Goal: Information Seeking & Learning: Learn about a topic

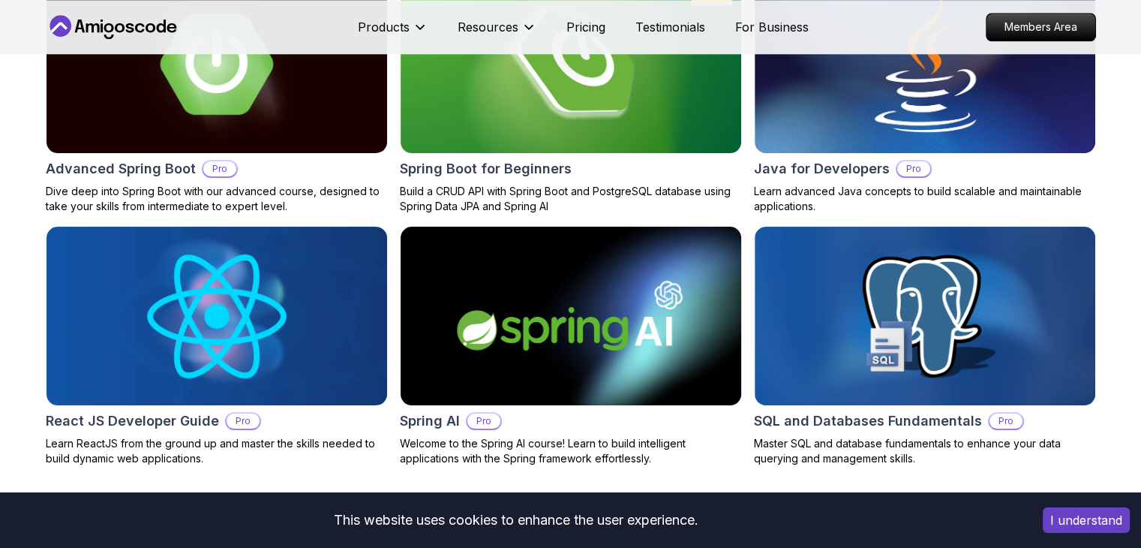
scroll to position [1688, 0]
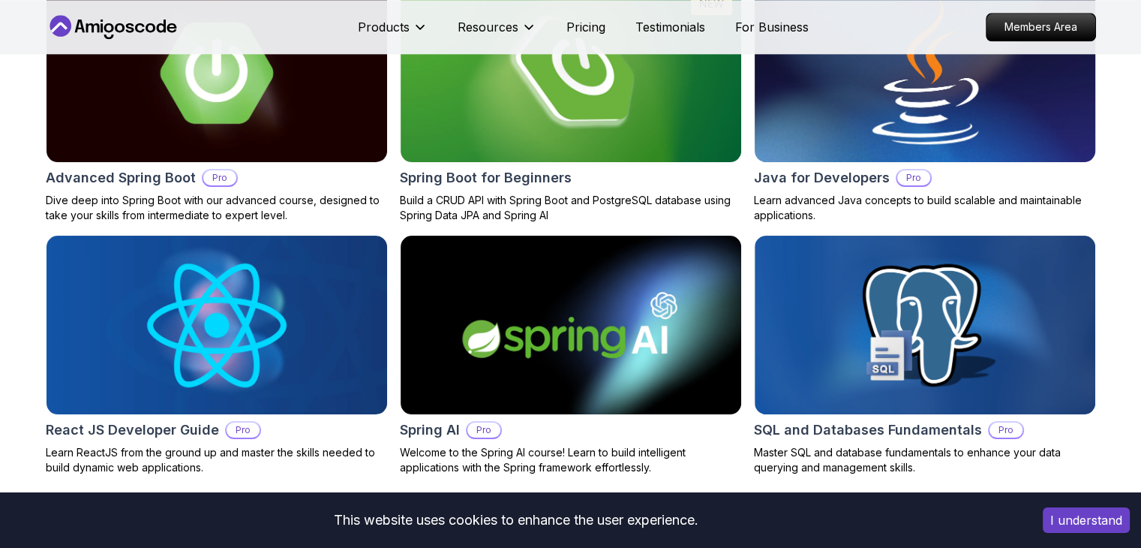
click at [914, 163] on div "Java for Developers Pro Learn advanced Java concepts to build scalable and main…" at bounding box center [925, 103] width 342 height 240
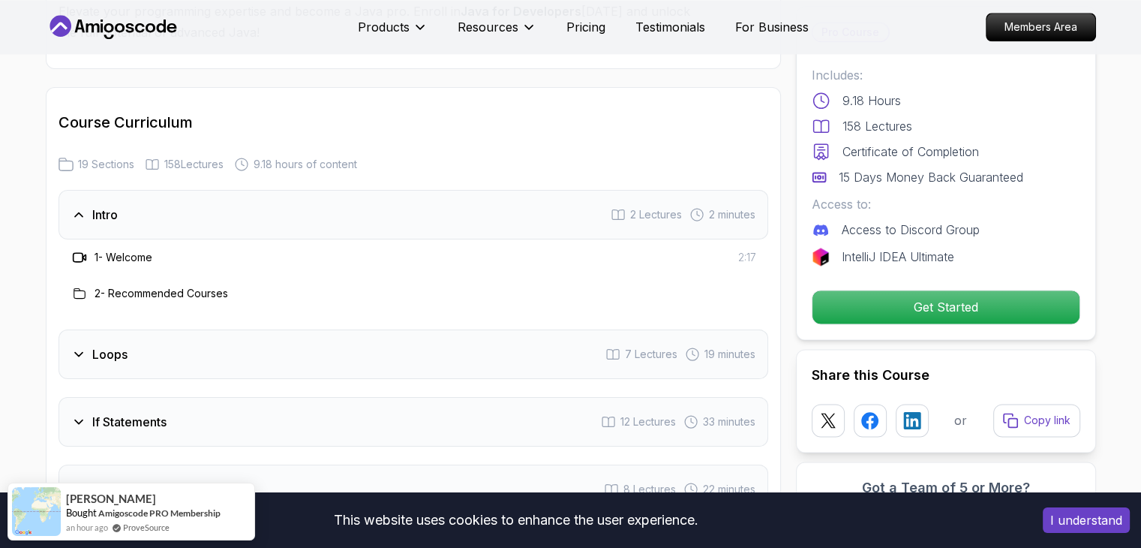
scroll to position [1893, 0]
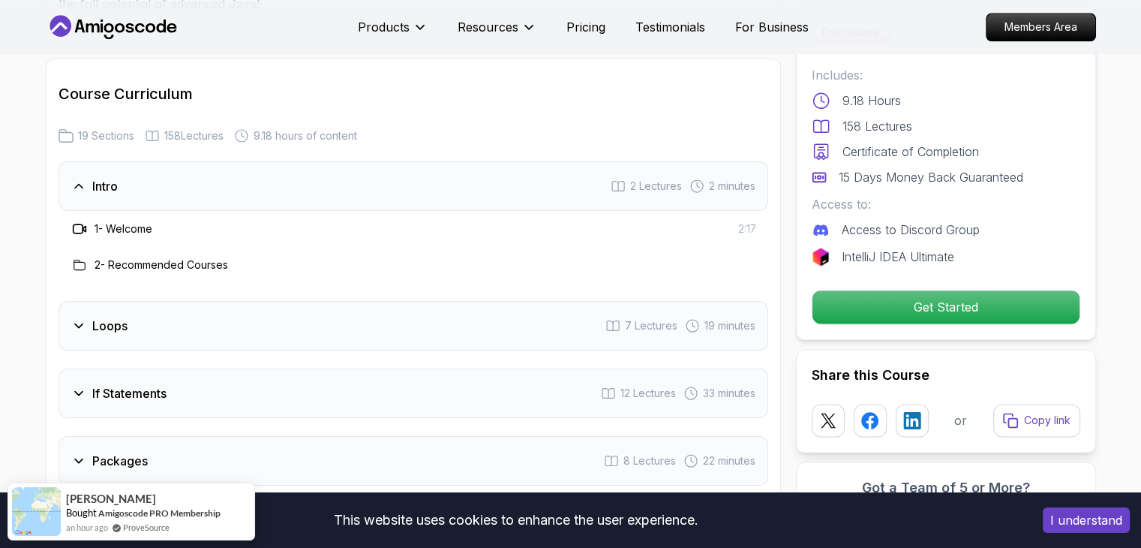
click at [227, 301] on div "Loops 7 Lectures 19 minutes" at bounding box center [414, 326] width 710 height 50
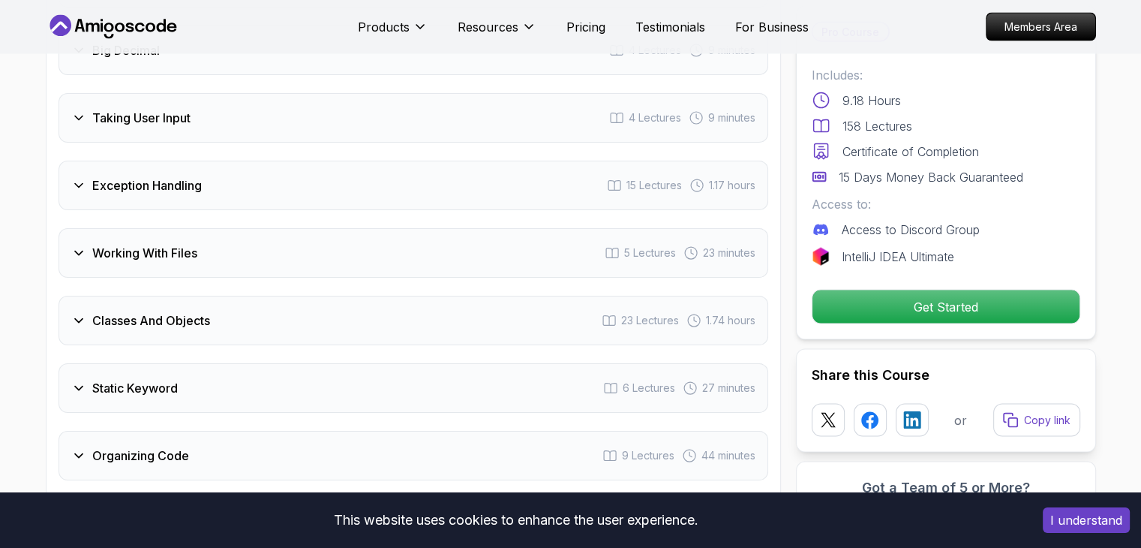
scroll to position [2888, 0]
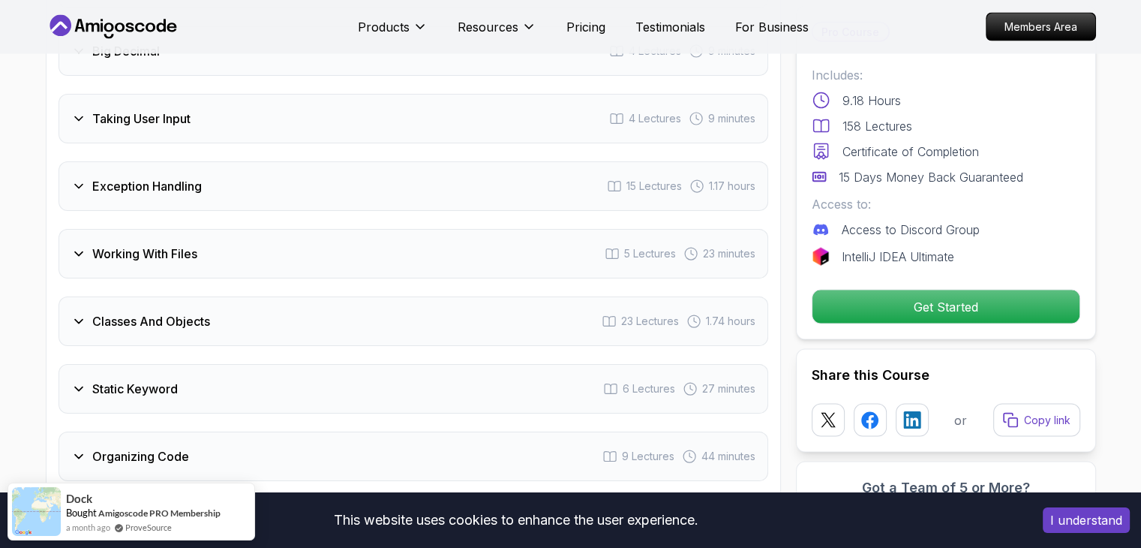
click at [593, 300] on div "Classes And Objects 23 Lectures 1.74 hours" at bounding box center [414, 321] width 710 height 50
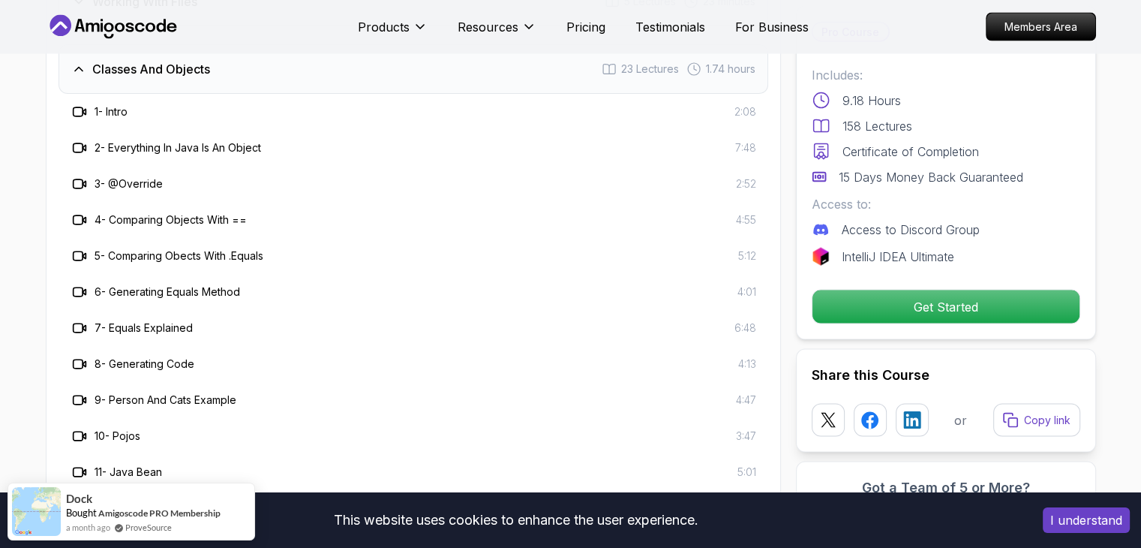
scroll to position [2636, 0]
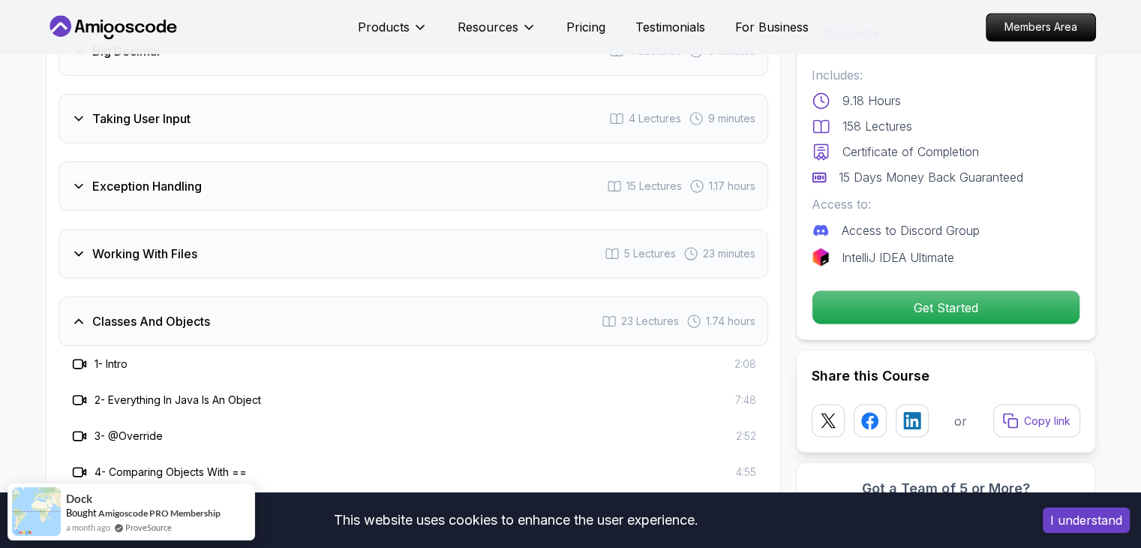
click at [593, 300] on div "Classes And Objects 23 Lectures 1.74 hours" at bounding box center [414, 321] width 710 height 50
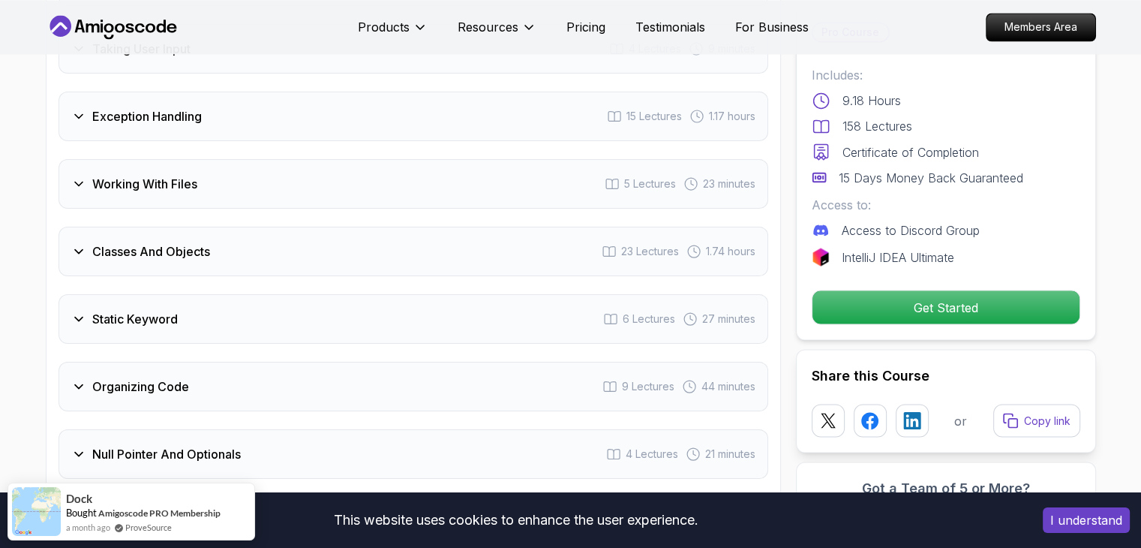
scroll to position [2706, 0]
click at [498, 241] on div "Classes And Objects 23 Lectures 1.74 hours" at bounding box center [414, 251] width 710 height 50
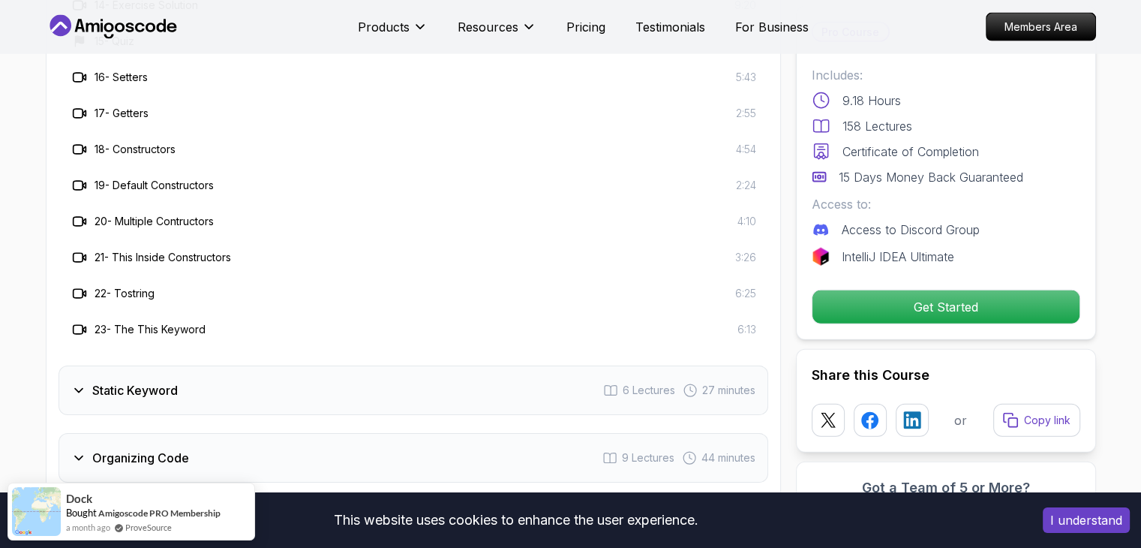
scroll to position [3462, 0]
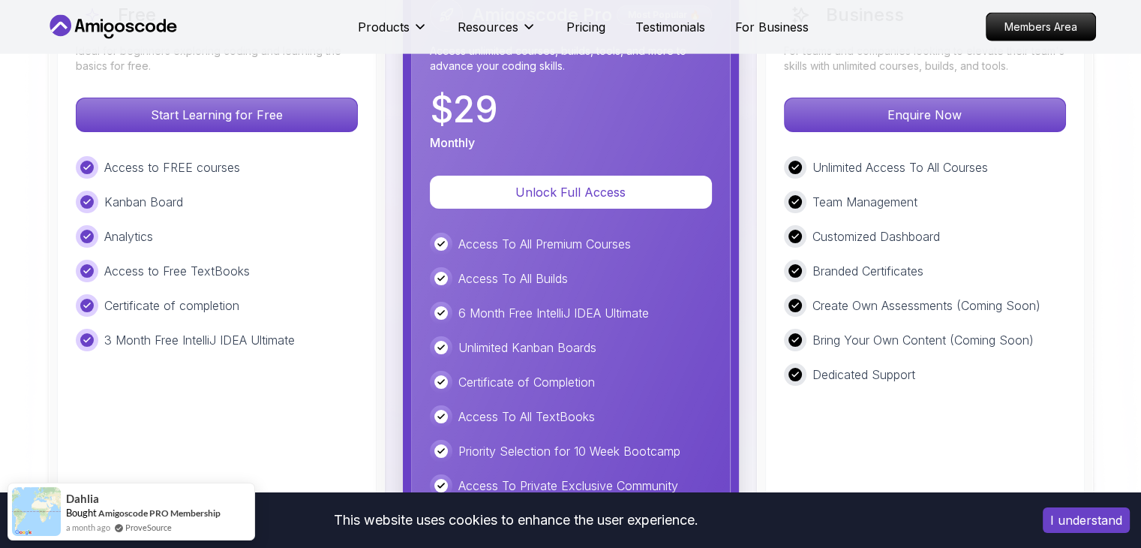
scroll to position [3531, 0]
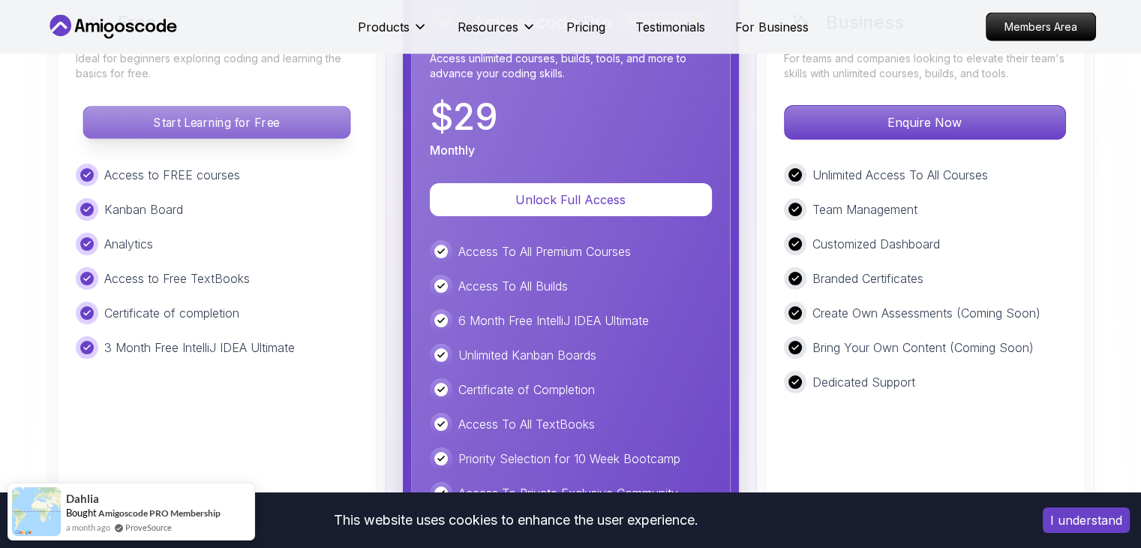
click at [185, 129] on p "Start Learning for Free" at bounding box center [216, 123] width 266 height 32
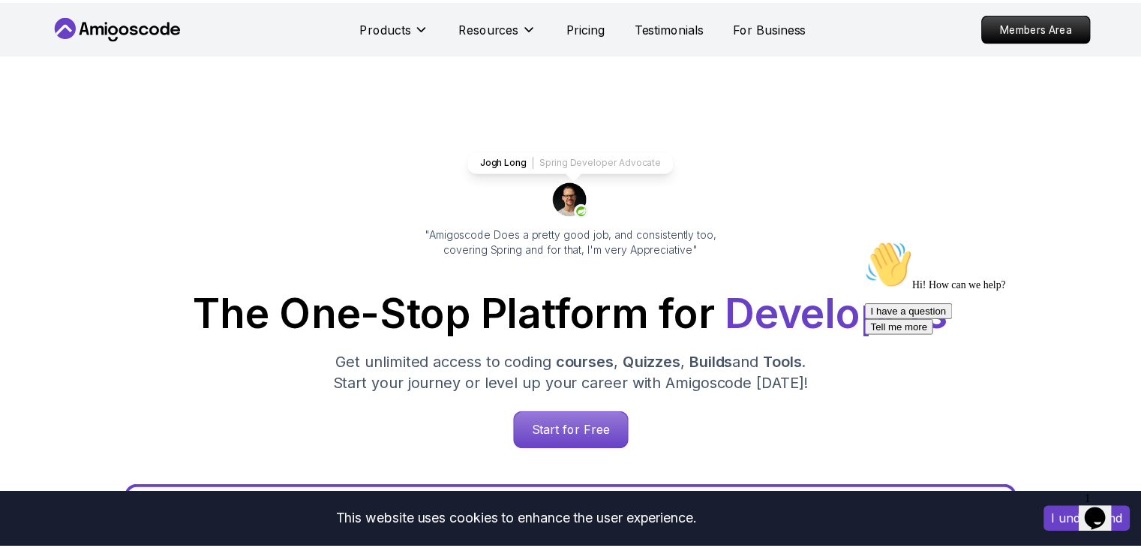
scroll to position [3531, 0]
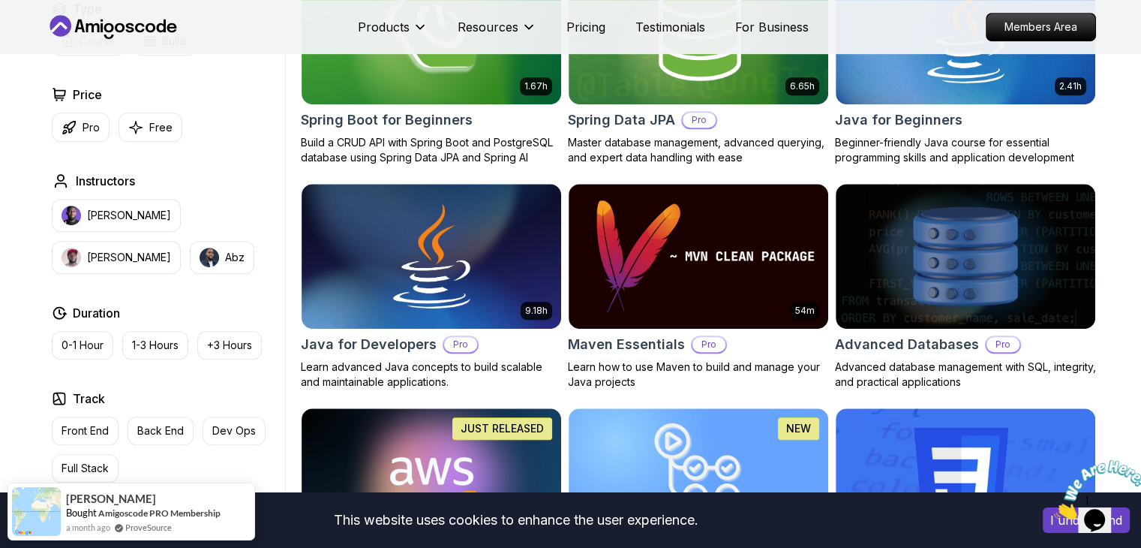
scroll to position [753, 0]
click at [450, 277] on img at bounding box center [431, 256] width 272 height 152
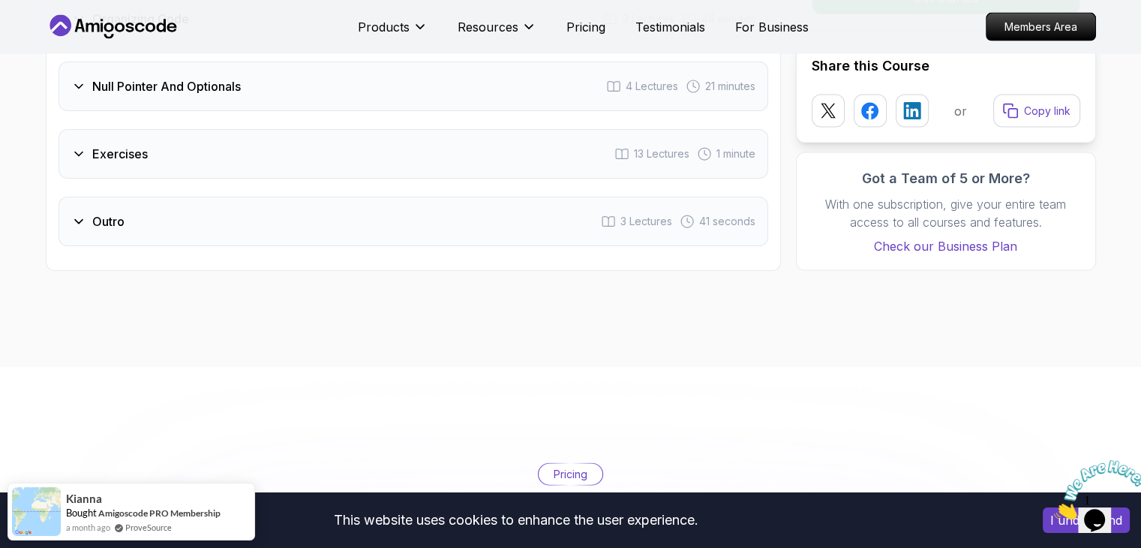
scroll to position [3156, 0]
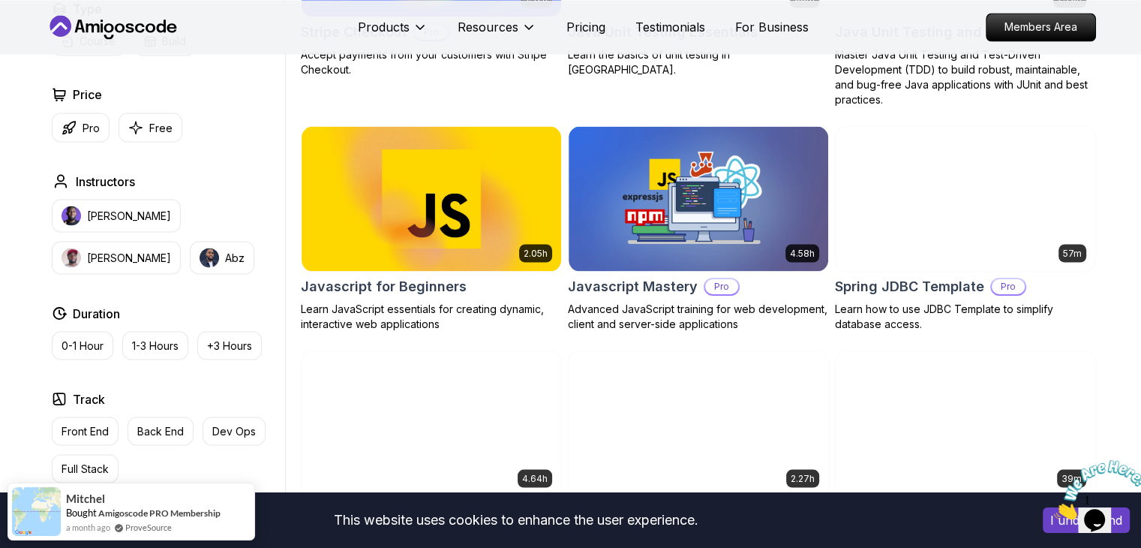
scroll to position [2730, 0]
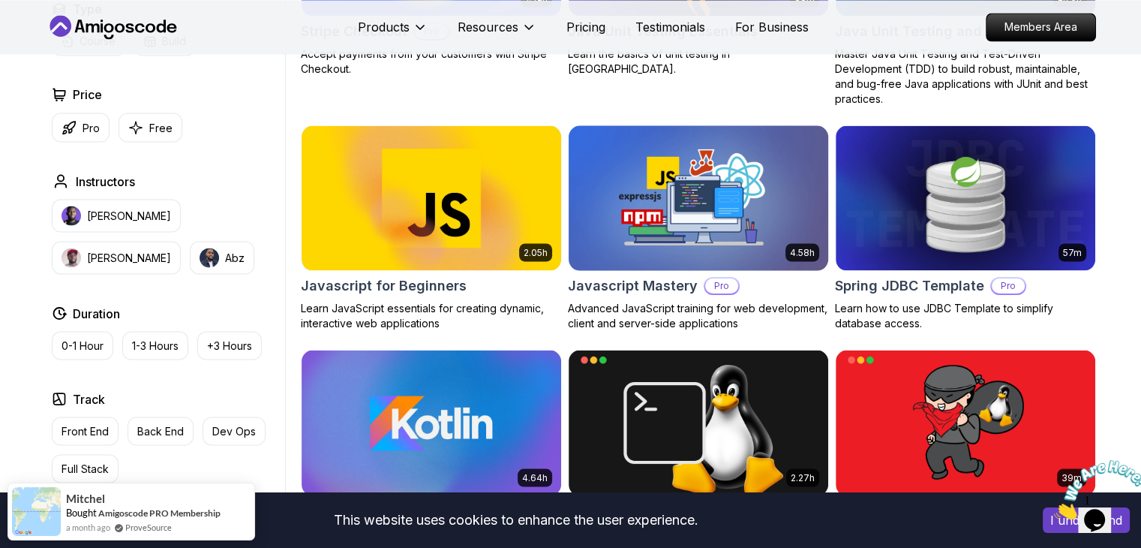
click at [737, 283] on div "Javascript Mastery Pro" at bounding box center [698, 285] width 261 height 21
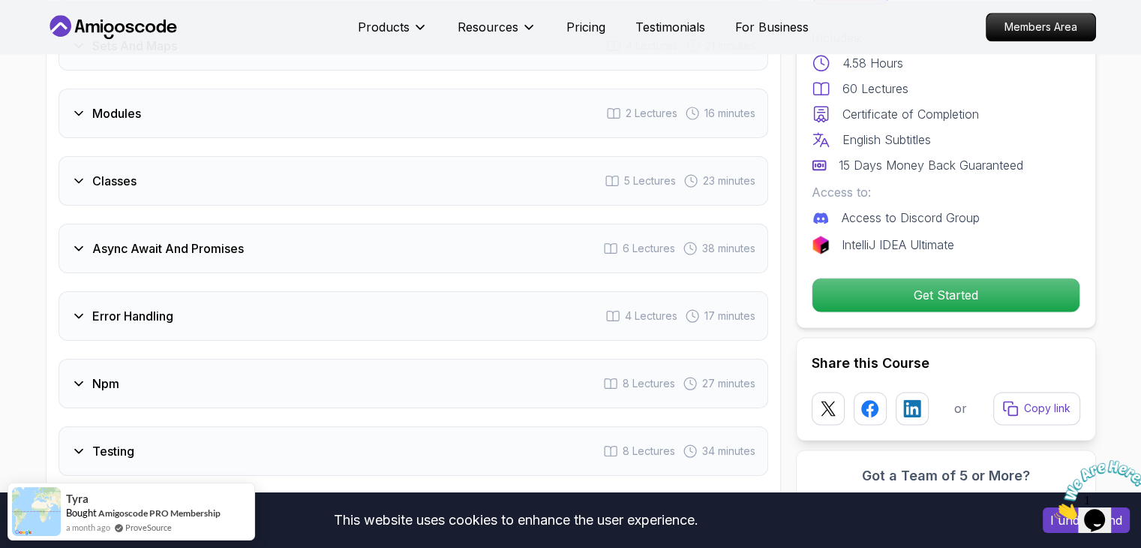
scroll to position [1841, 0]
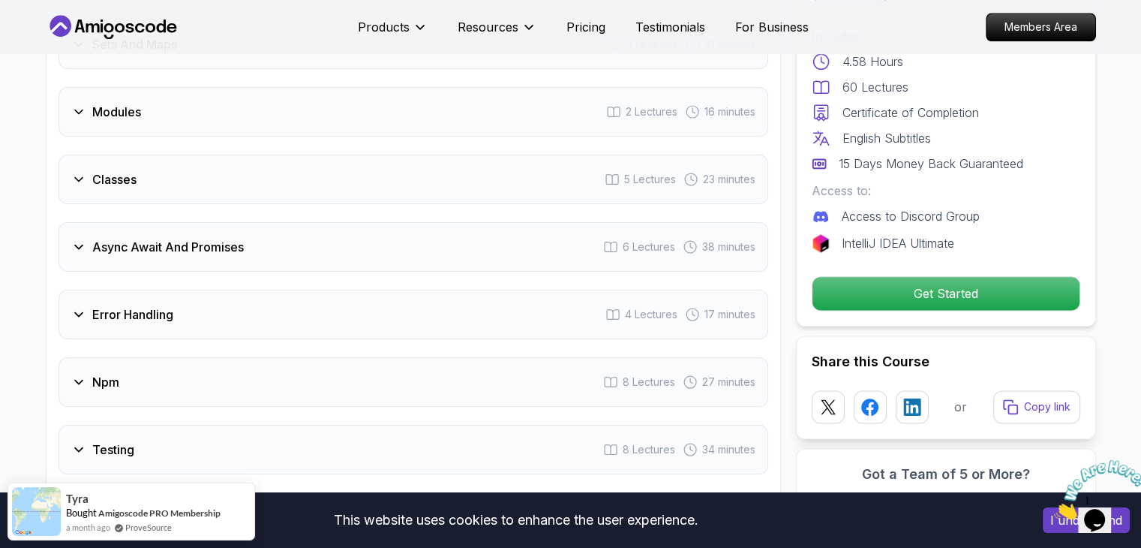
click at [78, 245] on icon at bounding box center [79, 247] width 8 height 4
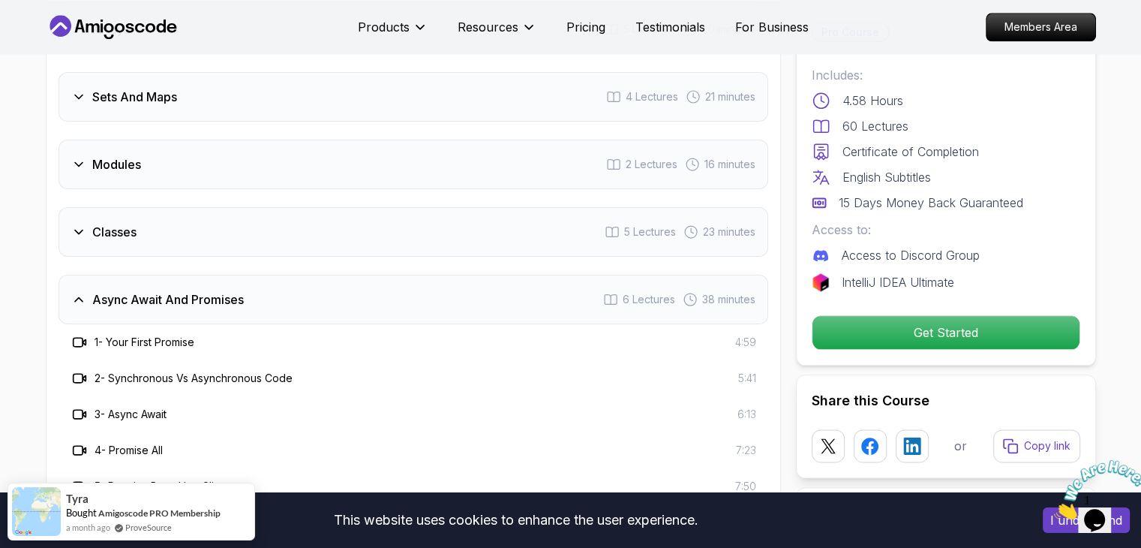
scroll to position [1751, 0]
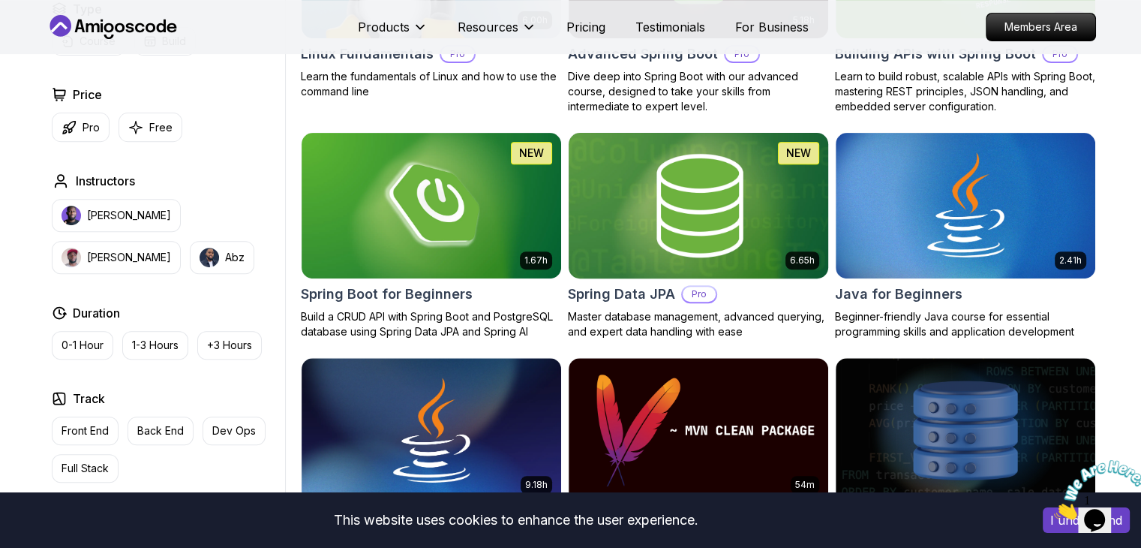
scroll to position [585, 0]
